Goal: Information Seeking & Learning: Stay updated

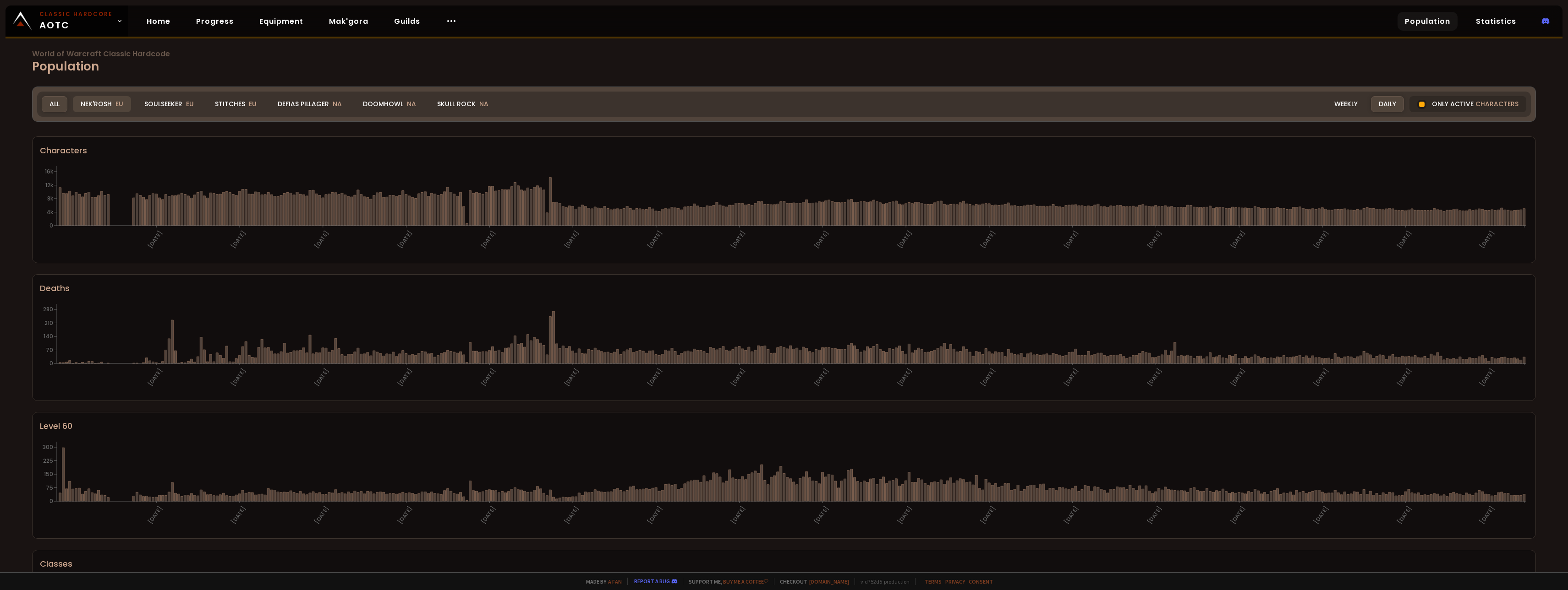
click at [119, 105] on span "EU" at bounding box center [119, 104] width 8 height 9
click at [120, 104] on span "EU" at bounding box center [119, 104] width 8 height 9
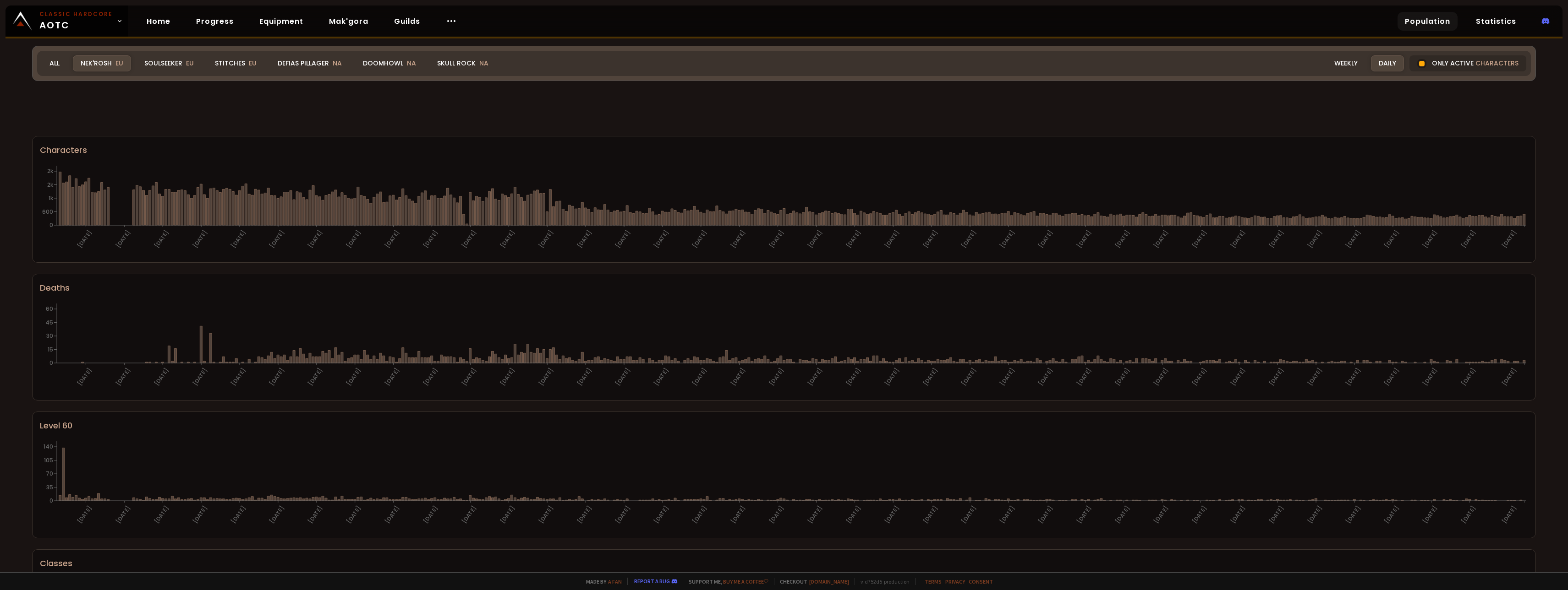
scroll to position [344, 0]
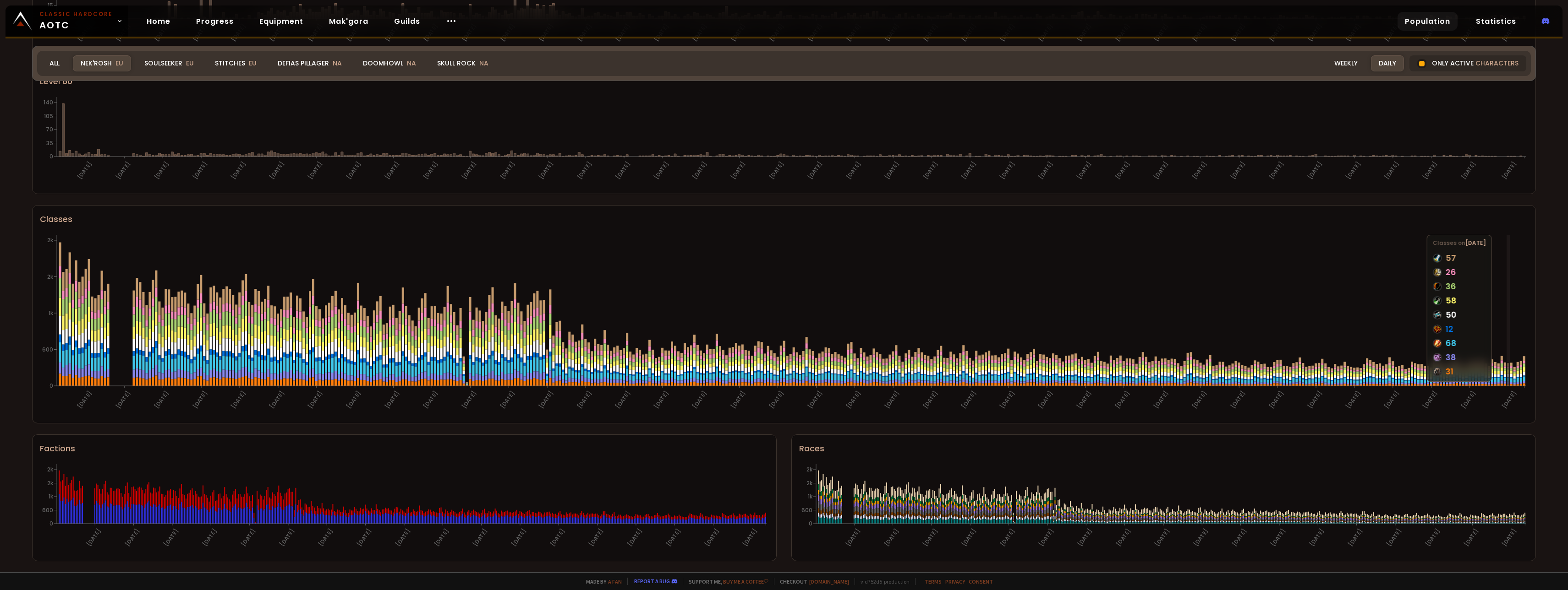
click at [1510, 283] on icon "29-06-24 11-07-24 23-07-24 04-08-24 16-08-24 28-08-24 09-09-24 21-09-24 03-10-2…" at bounding box center [784, 324] width 1489 height 183
click at [1555, 257] on div "World of Warcraft Classic Hardcode Population Realm Nek'Rosh All Nek'Rosh EU So…" at bounding box center [784, 286] width 1568 height 573
click at [173, 63] on div "Soulseeker EU" at bounding box center [169, 63] width 65 height 16
click at [249, 62] on span "EU" at bounding box center [253, 63] width 8 height 9
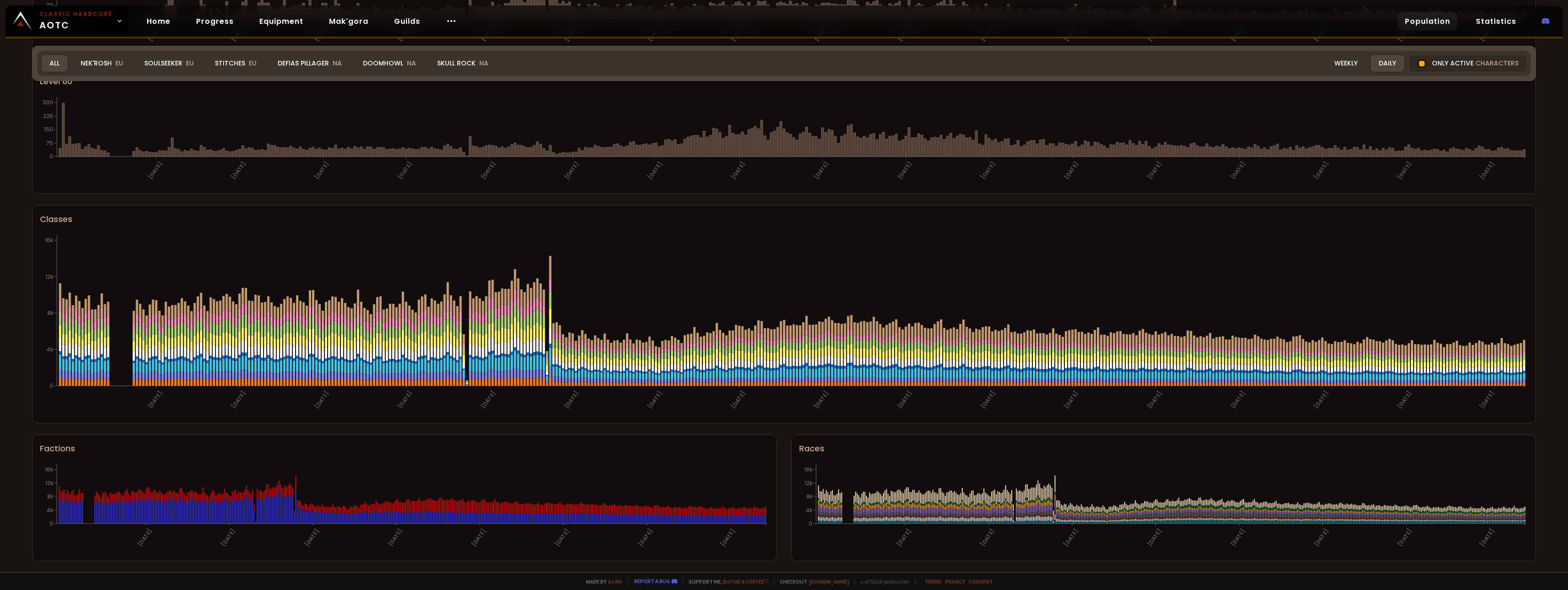
scroll to position [155, 0]
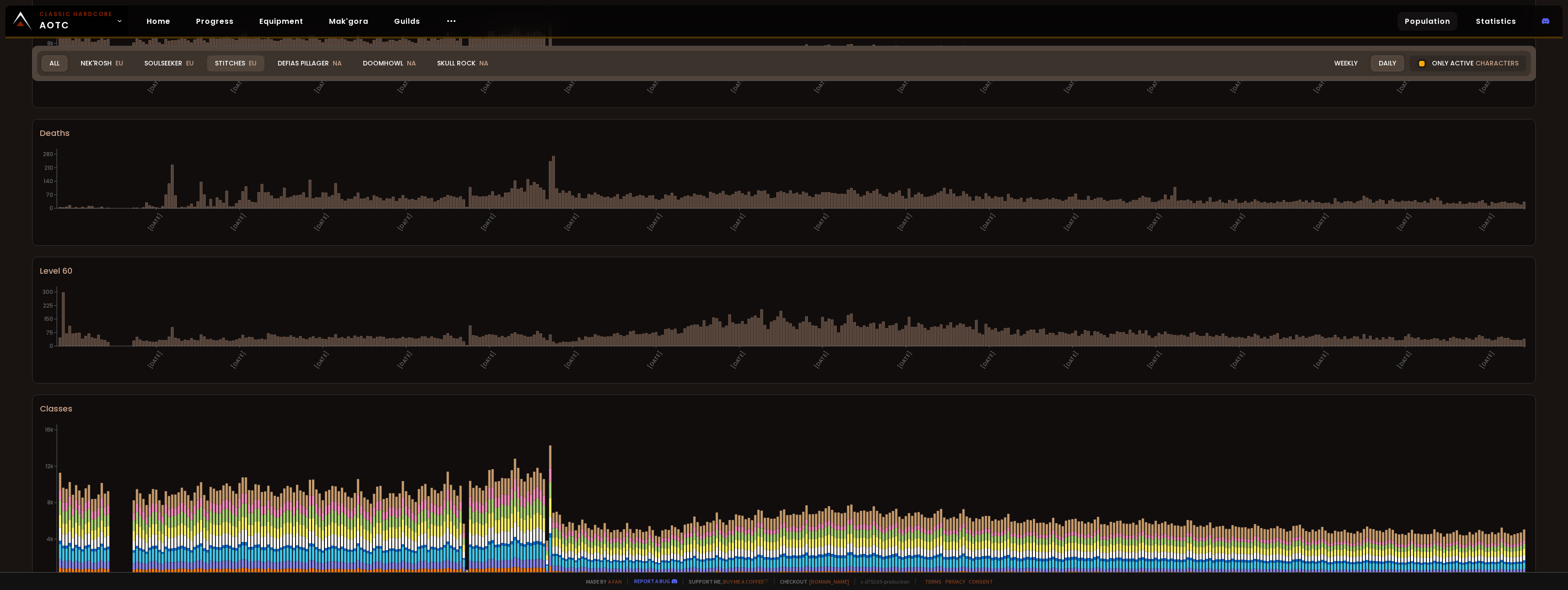
click at [237, 66] on div "Stitches EU" at bounding box center [236, 63] width 57 height 16
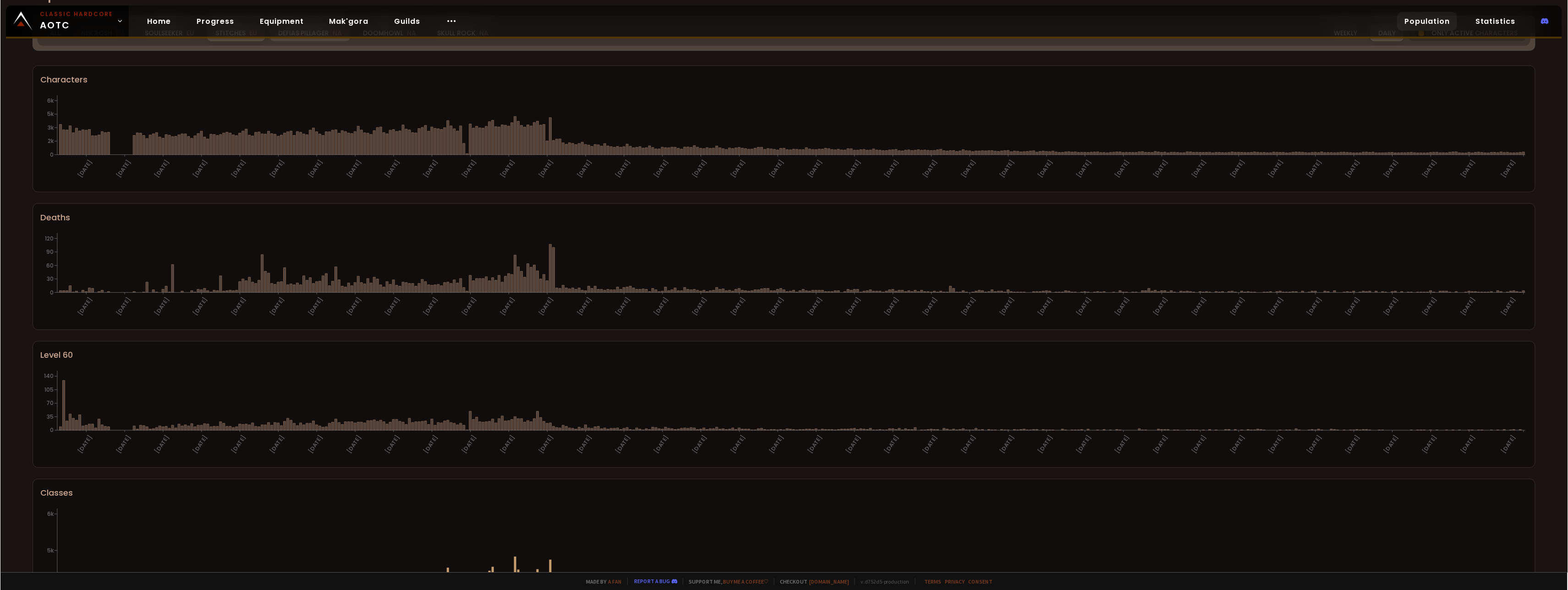
scroll to position [0, 0]
